Goal: Task Accomplishment & Management: Manage account settings

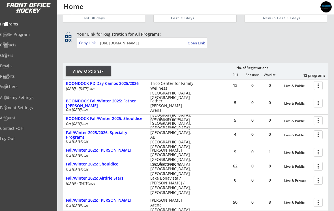
scroll to position [22, 0]
click at [74, 135] on div "Fall/Winter 2025/2026: Specialty Programs" at bounding box center [105, 135] width 78 height 10
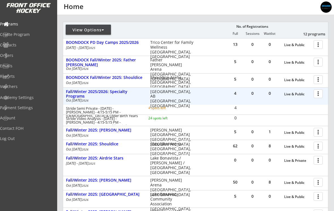
scroll to position [63, 0]
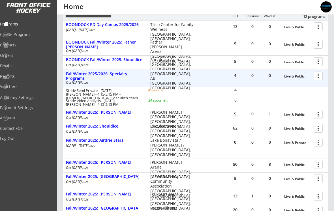
click at [73, 114] on div "Fall/Winter 2025: [PERSON_NAME]" at bounding box center [105, 112] width 78 height 5
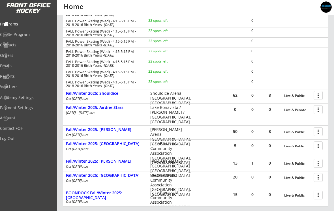
scroll to position [244, 0]
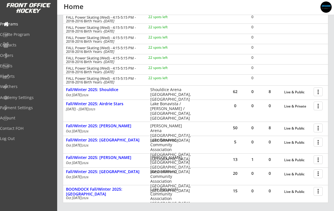
click at [72, 89] on div "Fall/Winter 2025: Shouldice" at bounding box center [105, 89] width 78 height 5
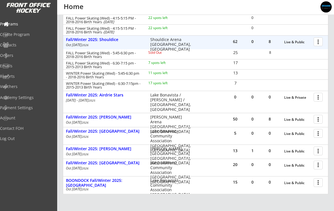
scroll to position [294, 0]
click at [71, 95] on div "Fall/Winter 2025: Airdrie Stars" at bounding box center [105, 95] width 78 height 5
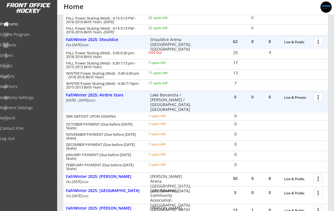
click at [76, 95] on div "Fall/Winter 2025: Airdrie Stars" at bounding box center [105, 95] width 78 height 5
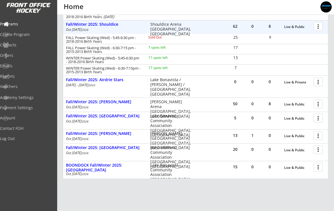
click at [77, 100] on div "Fall/Winter 2025: [PERSON_NAME]" at bounding box center [105, 102] width 78 height 5
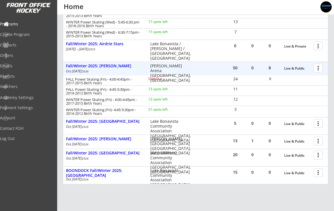
scroll to position [345, 0]
click at [76, 65] on div "Fall/Winter 2025: [PERSON_NAME]" at bounding box center [105, 66] width 78 height 5
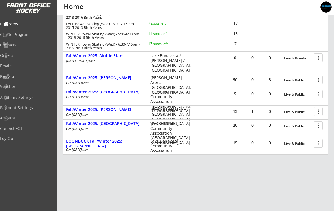
click at [73, 93] on div "Fall/Winter 2025: [GEOGRAPHIC_DATA]" at bounding box center [105, 92] width 78 height 5
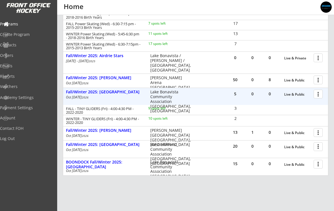
click at [320, 95] on div at bounding box center [319, 94] width 10 height 10
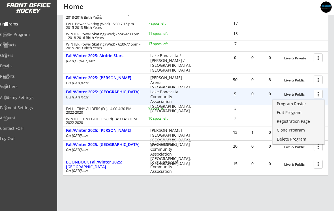
click at [298, 113] on div "Edit Program" at bounding box center [298, 113] width 43 height 4
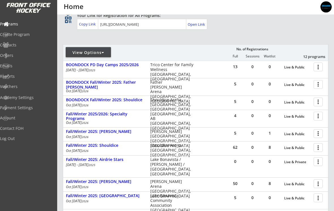
scroll to position [41, 0]
click at [319, 148] on div at bounding box center [319, 147] width 10 height 10
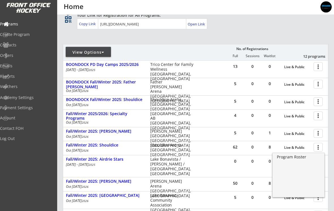
scroll to position [41, 0]
click at [303, 175] on div "Registration Page" at bounding box center [298, 175] width 43 height 4
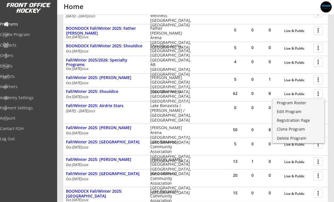
scroll to position [96, 0]
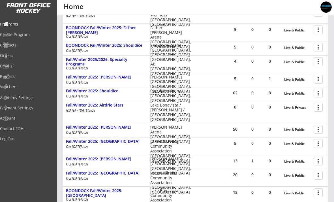
click at [317, 145] on div at bounding box center [319, 143] width 10 height 10
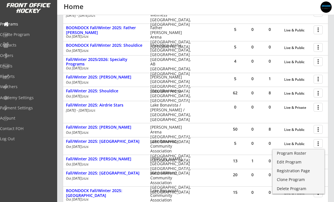
click at [300, 162] on div "Edit Program" at bounding box center [298, 162] width 43 height 4
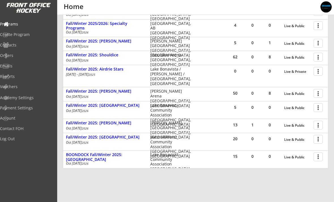
scroll to position [132, 0]
click at [125, 106] on div "Fall/Winter 2025: [GEOGRAPHIC_DATA]" at bounding box center [105, 105] width 78 height 5
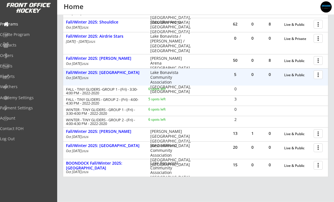
scroll to position [165, 0]
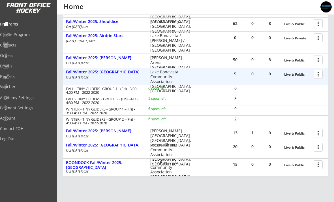
click at [320, 73] on div at bounding box center [319, 74] width 10 height 10
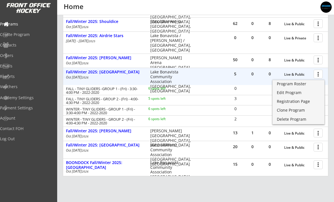
click at [302, 93] on div "Edit Program" at bounding box center [298, 93] width 43 height 4
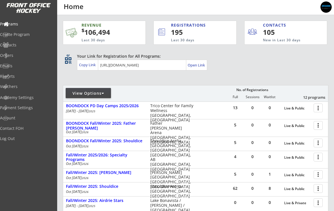
click at [20, 57] on div "Orders" at bounding box center [27, 55] width 54 height 4
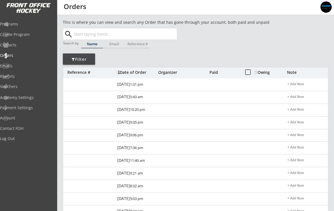
click at [82, 37] on input "text" at bounding box center [125, 33] width 104 height 11
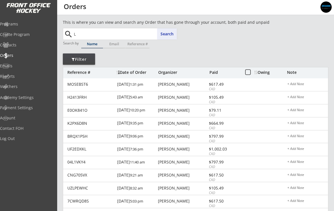
type input "La"
type input "Lauchlan Kozicky"
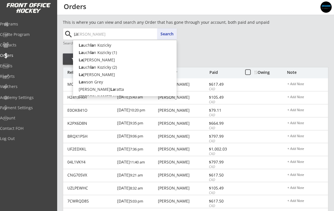
type input "Lae"
type input "Laekyn Harsch"
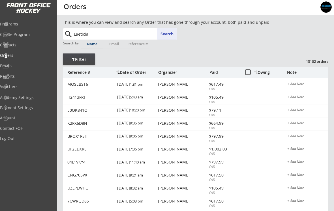
type input "Laeticia"
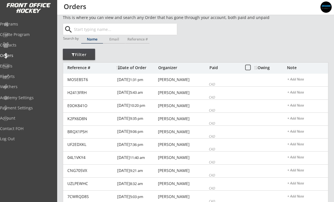
click at [20, 23] on div "Programs" at bounding box center [27, 24] width 54 height 4
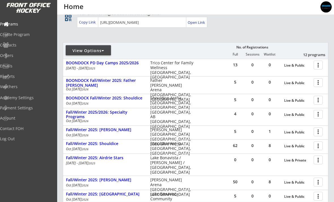
scroll to position [43, 0]
click at [320, 146] on div at bounding box center [319, 145] width 10 height 10
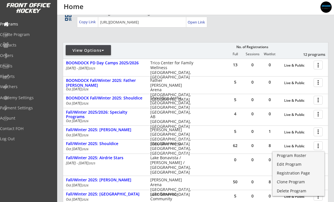
click at [301, 156] on div "Program Roster" at bounding box center [298, 155] width 43 height 4
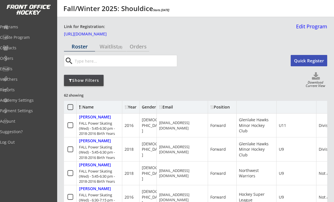
click at [69, 80] on div at bounding box center [70, 80] width 3 height 4
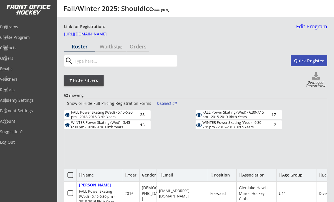
click at [163, 102] on div "Deselect all" at bounding box center [167, 103] width 21 height 6
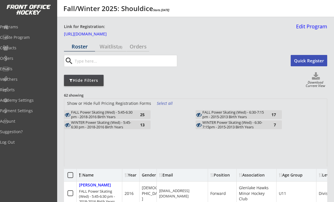
click at [126, 114] on div "FALL Power Skating (Wed) - 5:45-6:30 pm - 2018-2016 Birth Years" at bounding box center [102, 114] width 62 height 9
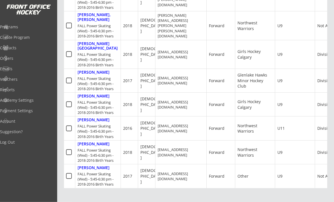
scroll to position [627, 0]
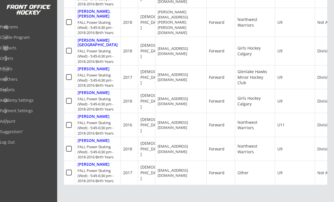
click at [98, 137] on div "Wiebe, Frederick FALL Power Skating (Wed) - 5:45-6:30 pm - 2018-2016 Birth Years" at bounding box center [98, 148] width 46 height 23
click at [103, 162] on div "Zahara, Xavier" at bounding box center [94, 164] width 32 height 5
select select ""Forward""
select select ""Youth L""
select select ""Other""
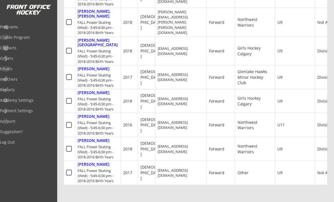
select select ""U9""
select select ""Not Applicable ""
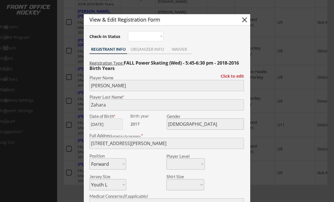
click at [248, 16] on button "close" at bounding box center [244, 20] width 8 height 8
select select ""PLACEHOLDER_1427118222253""
